Goal: Check status: Check status

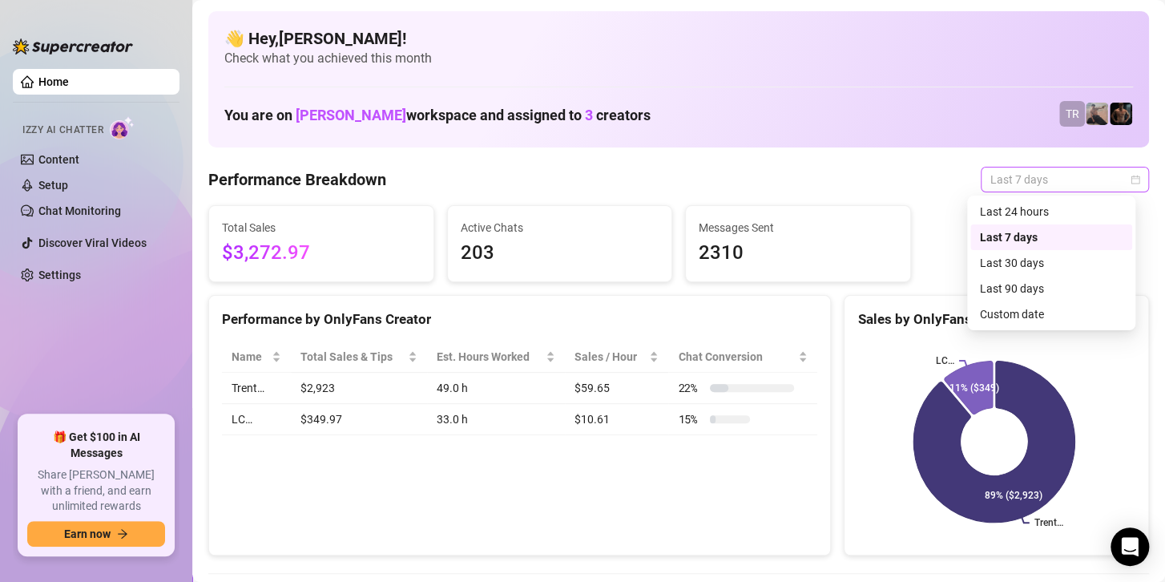
click at [1018, 183] on span "Last 7 days" at bounding box center [1064, 179] width 149 height 24
click at [1014, 312] on div "Custom date" at bounding box center [1051, 314] width 143 height 18
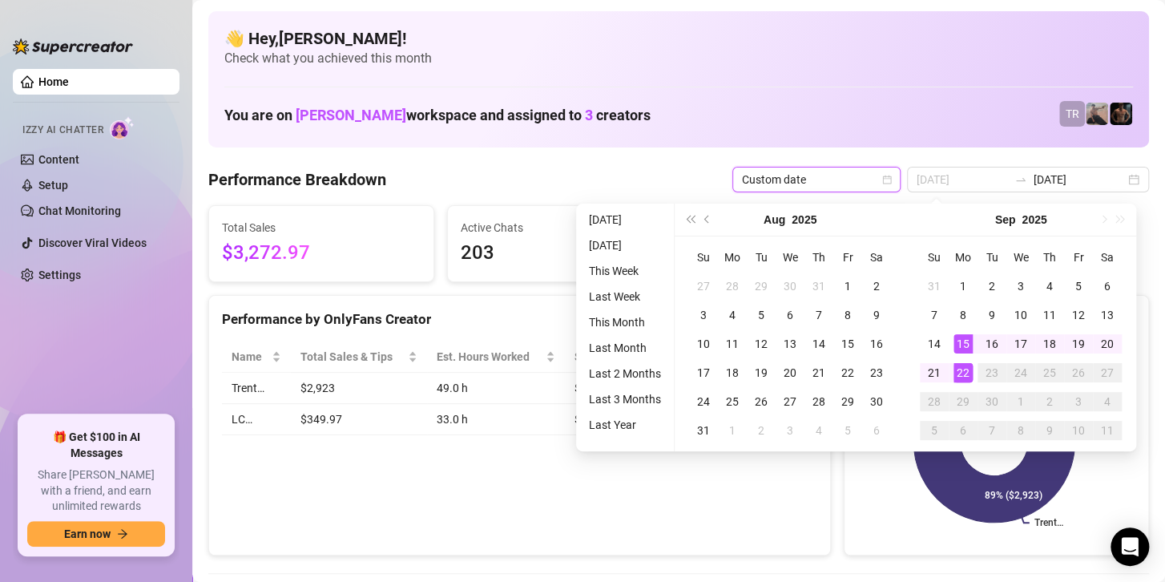
type input "[DATE]"
click at [958, 369] on div "22" at bounding box center [962, 372] width 19 height 19
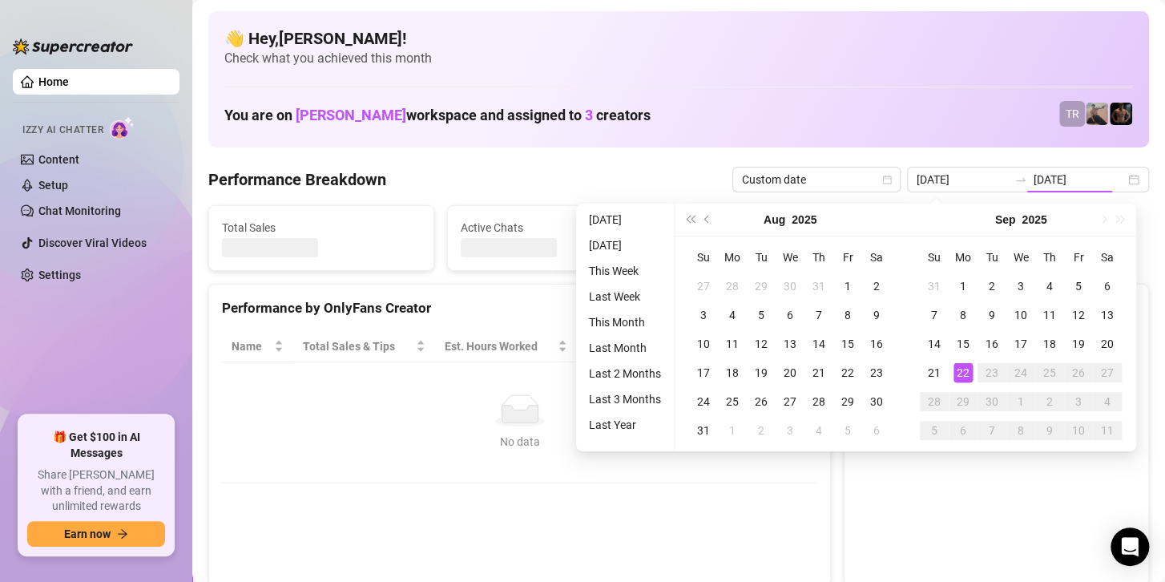
type input "[DATE]"
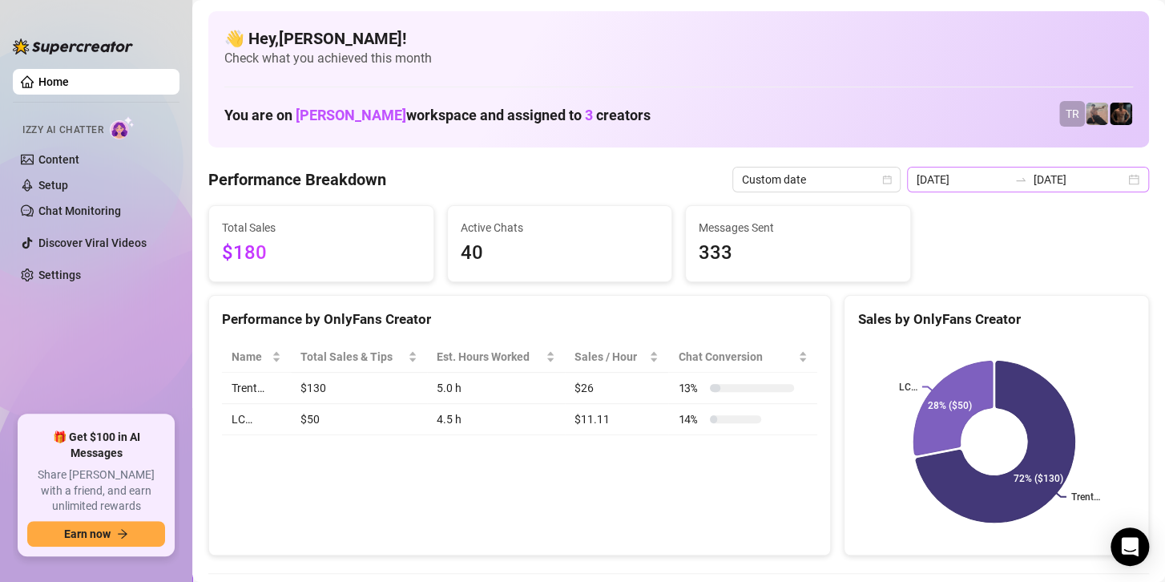
click at [1014, 184] on icon "swap-right" at bounding box center [1020, 179] width 13 height 13
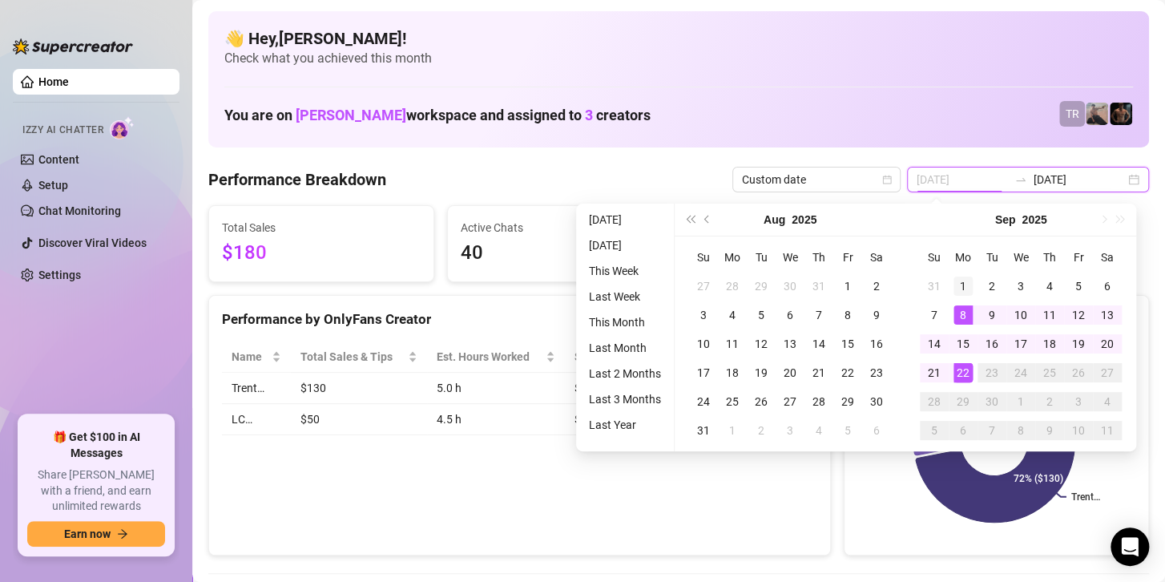
type input "[DATE]"
click at [962, 280] on div "1" at bounding box center [962, 285] width 19 height 19
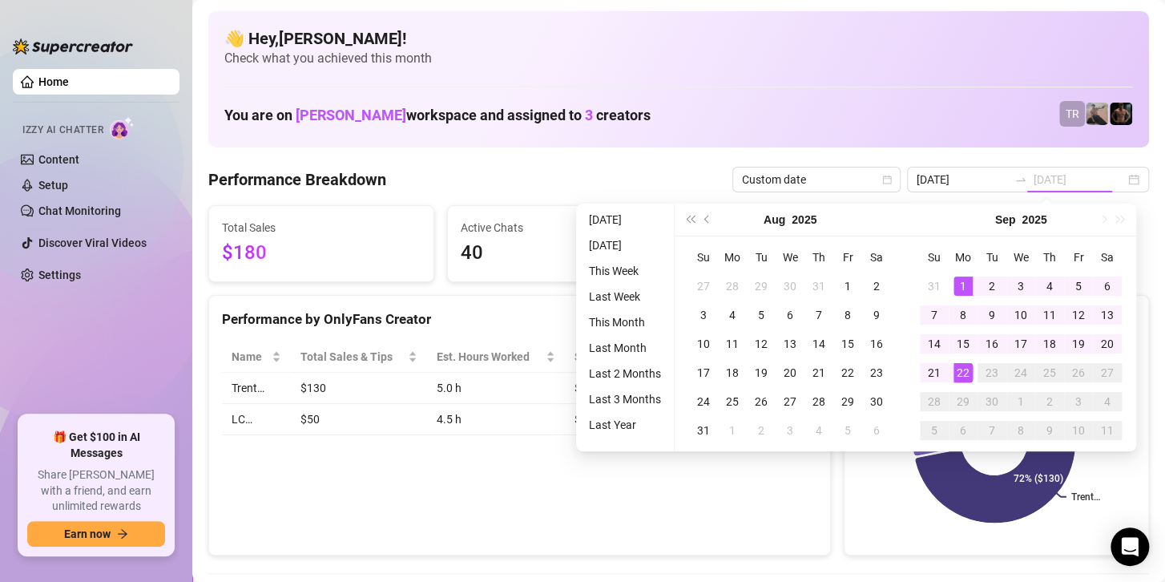
click at [958, 369] on div "22" at bounding box center [962, 372] width 19 height 19
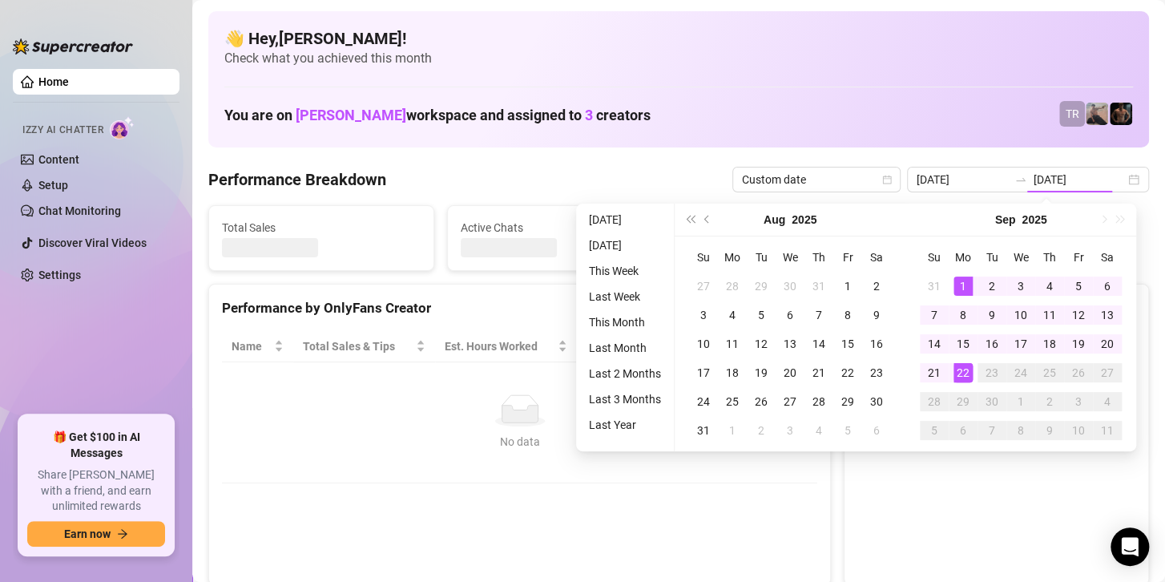
type input "[DATE]"
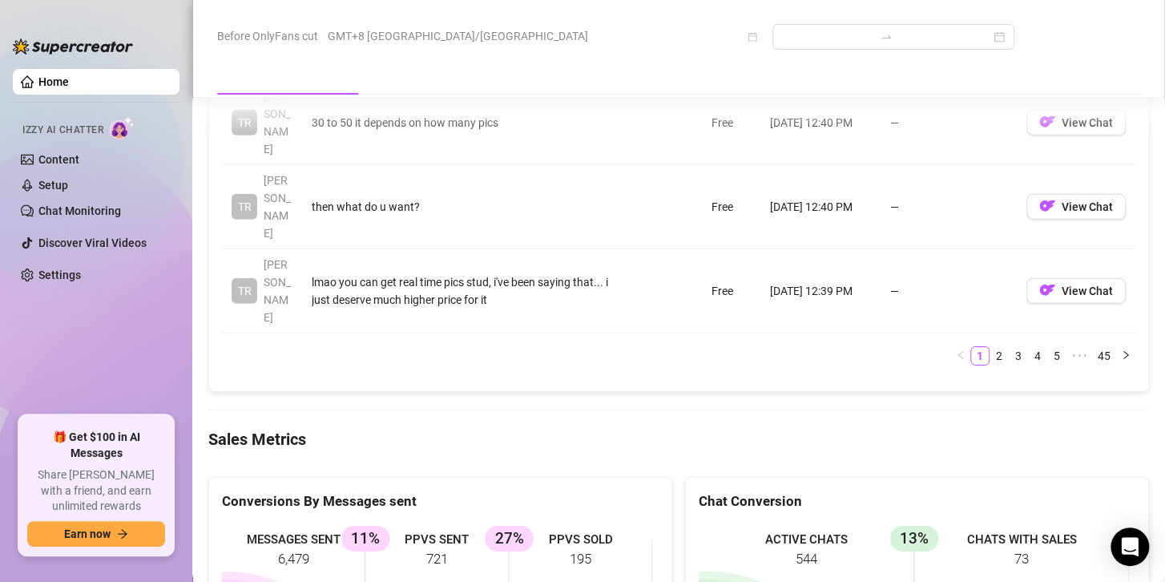
scroll to position [2243, 0]
